Goal: Task Accomplishment & Management: Use online tool/utility

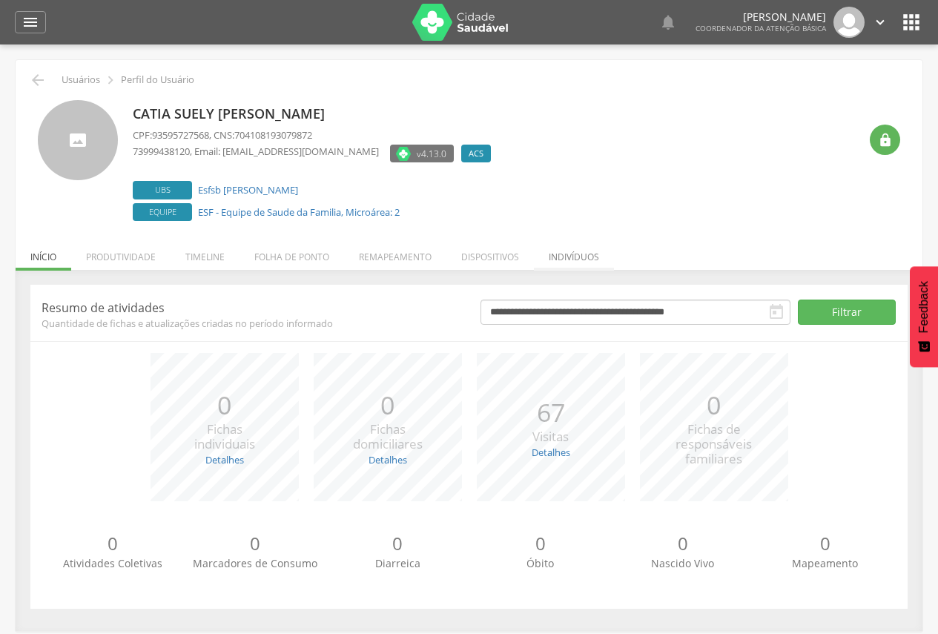
click at [565, 256] on li "Indivíduos" at bounding box center [574, 253] width 80 height 35
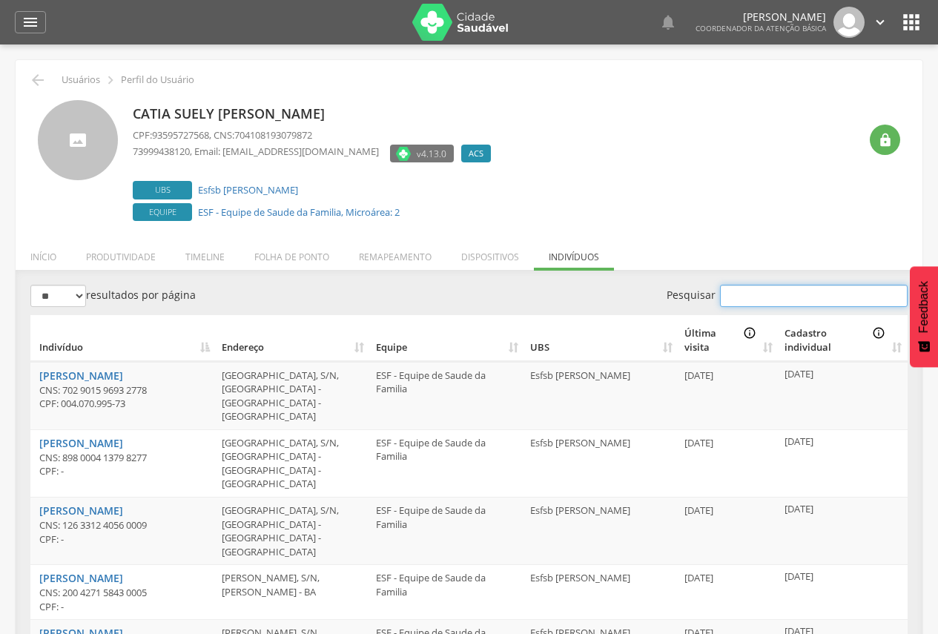
click at [827, 299] on input "Pesquisar" at bounding box center [814, 296] width 188 height 22
drag, startPoint x: 823, startPoint y: 299, endPoint x: 699, endPoint y: 284, distance: 125.5
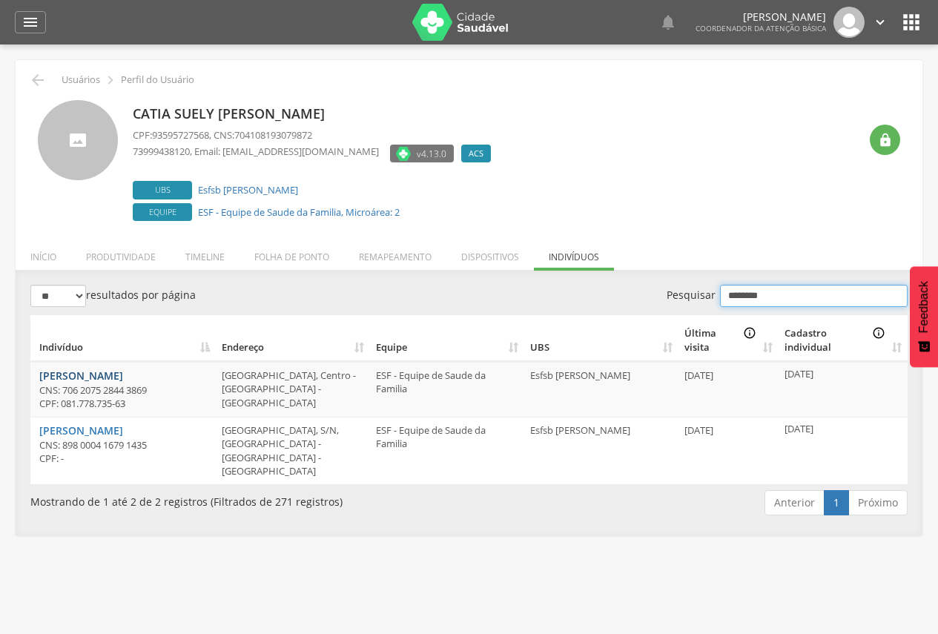
type input "********"
click at [366, 256] on li "Remapeamento" at bounding box center [395, 253] width 102 height 35
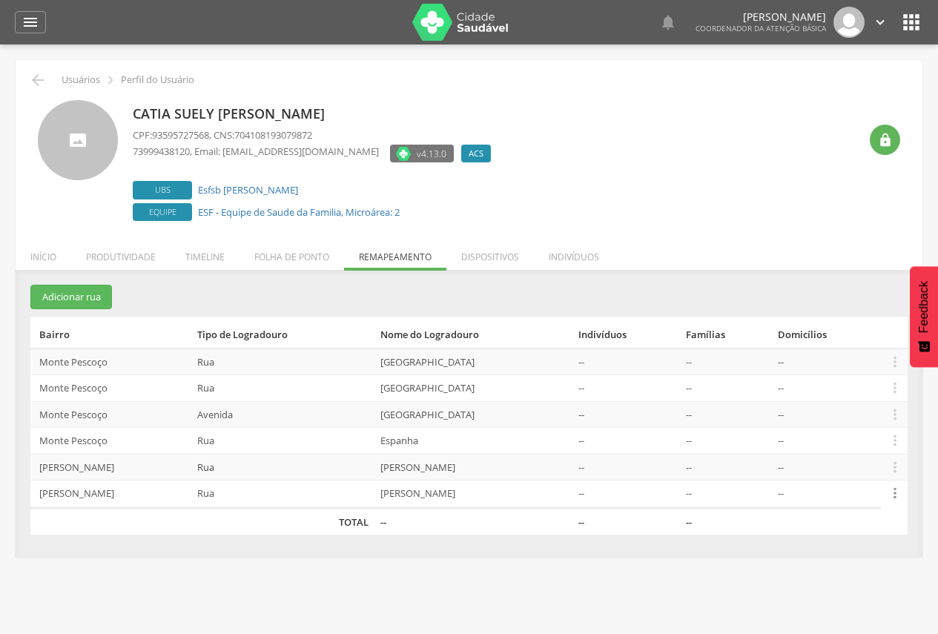
click at [894, 495] on icon "" at bounding box center [895, 493] width 16 height 16
click at [880, 437] on link "Desalocar famílias" at bounding box center [843, 435] width 117 height 19
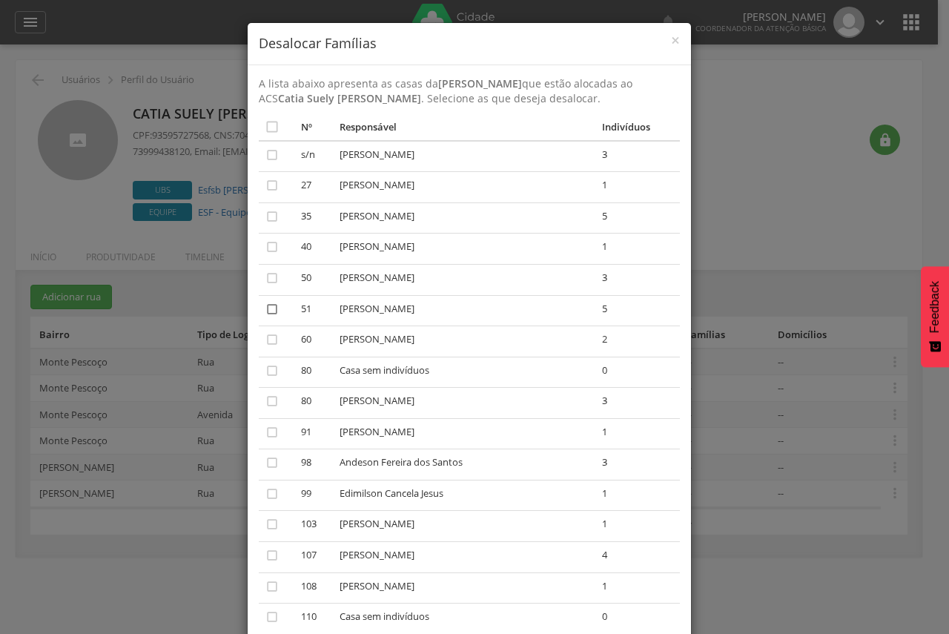
click at [266, 309] on icon "" at bounding box center [272, 309] width 15 height 15
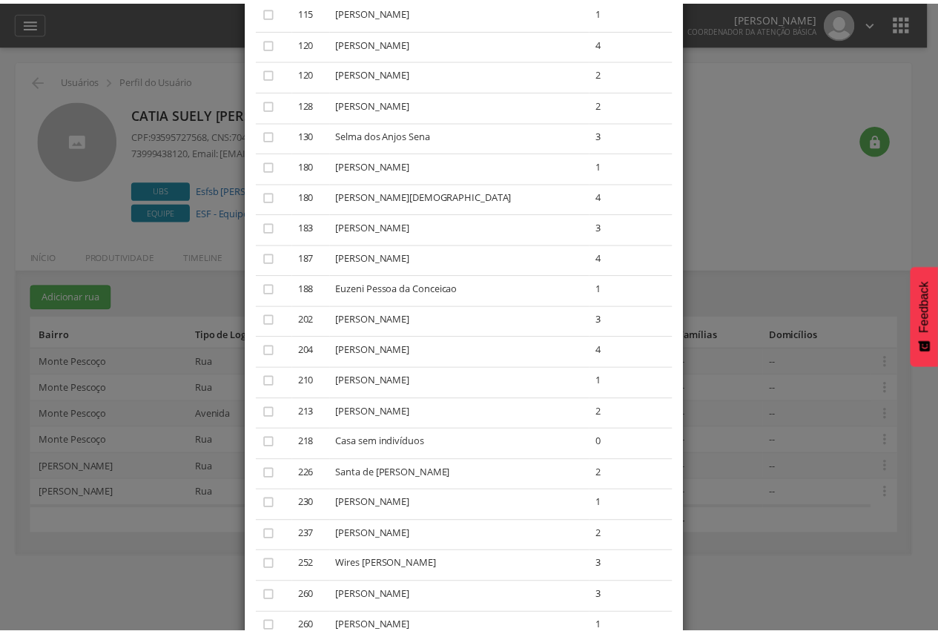
scroll to position [806, 0]
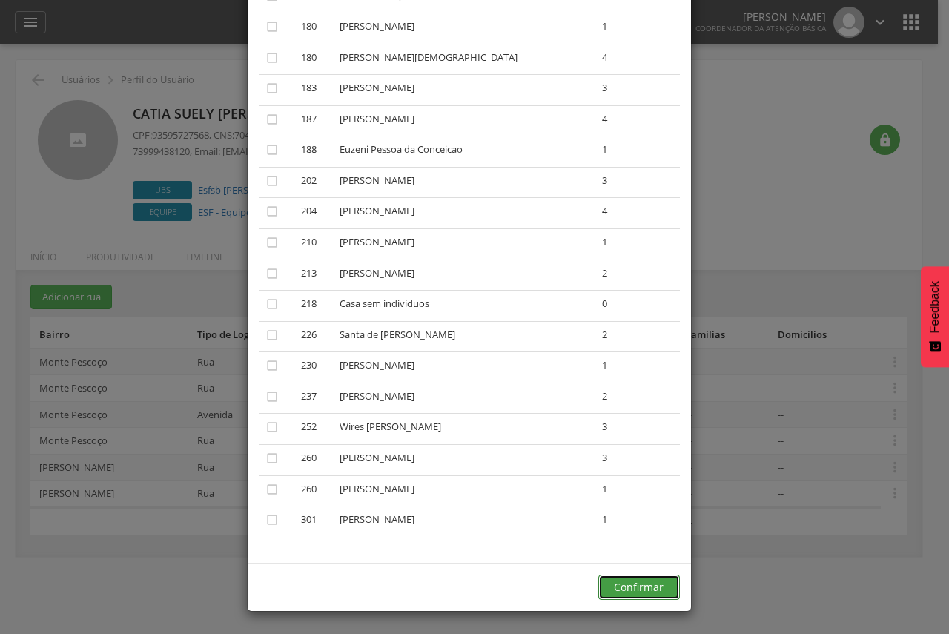
click at [642, 584] on button "Confirmar" at bounding box center [640, 587] width 82 height 25
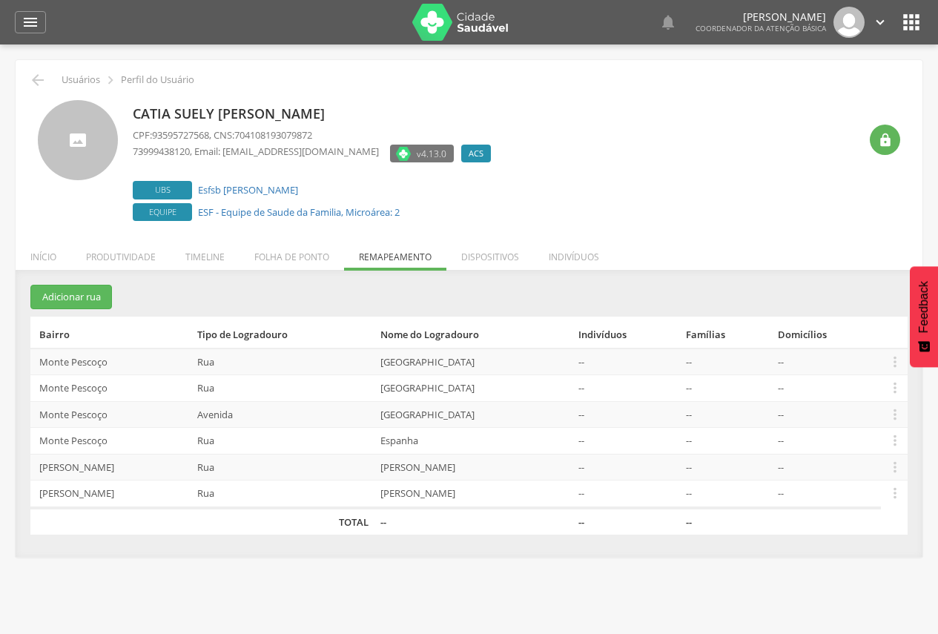
click at [918, 27] on icon "" at bounding box center [912, 22] width 24 height 24
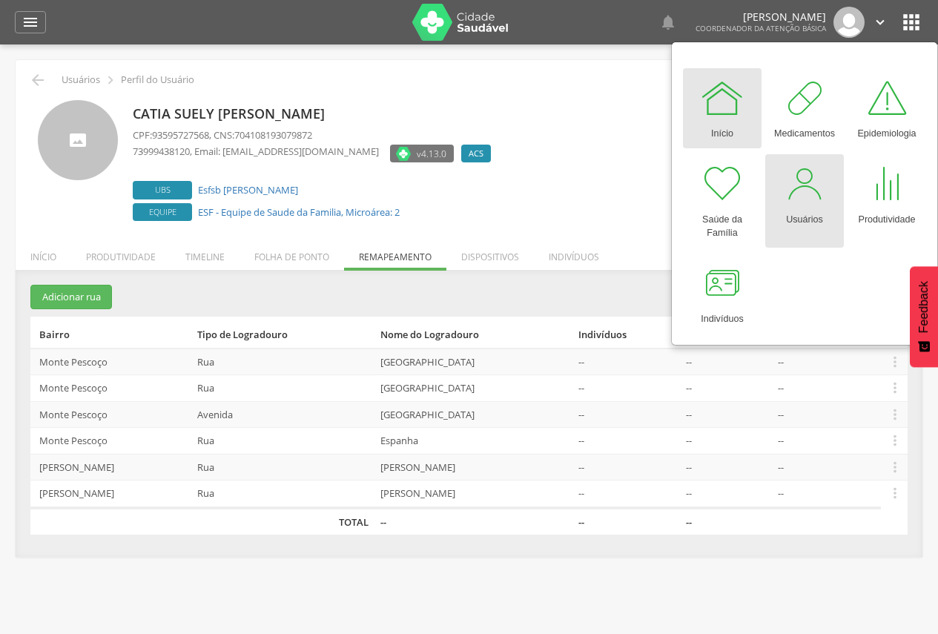
click at [794, 205] on div at bounding box center [804, 184] width 45 height 45
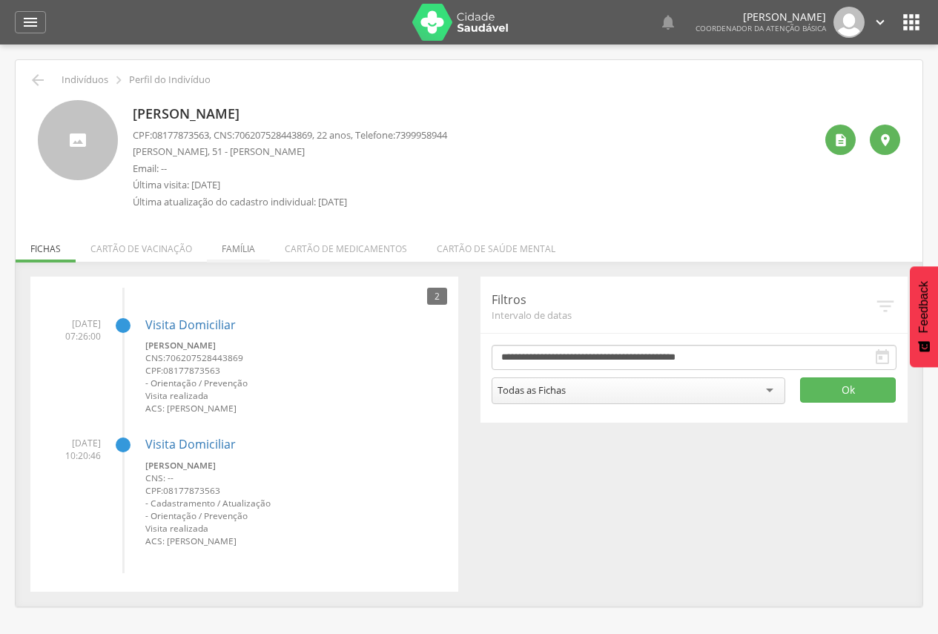
click at [237, 251] on li "Família" at bounding box center [238, 245] width 63 height 35
